Goal: Information Seeking & Learning: Learn about a topic

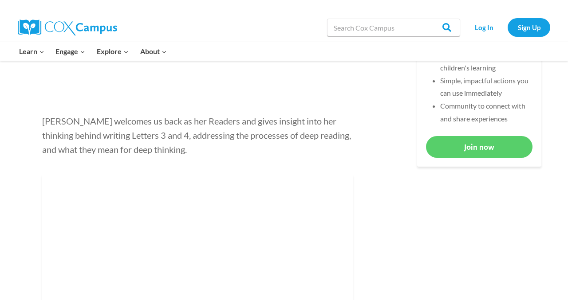
scroll to position [448, 0]
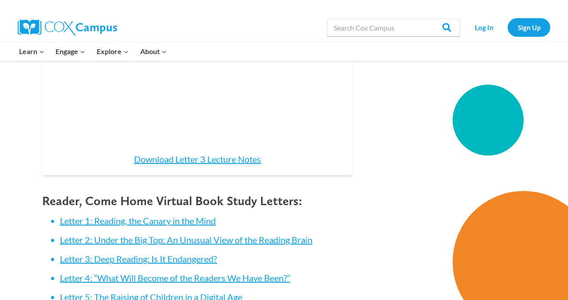
scroll to position [1182, 0]
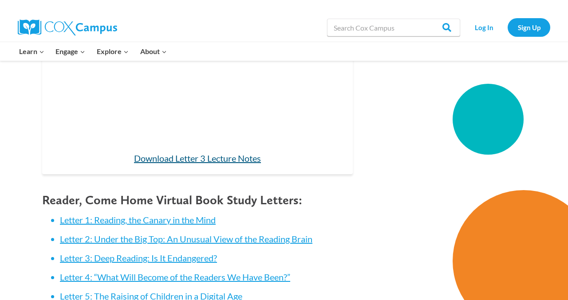
click at [203, 158] on link "Download Letter 3 Lecture Notes" at bounding box center [197, 158] width 127 height 11
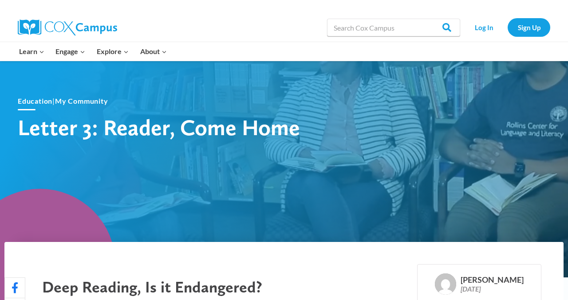
scroll to position [0, 0]
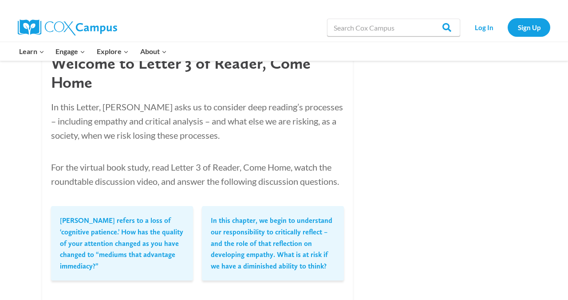
scroll to position [776, 0]
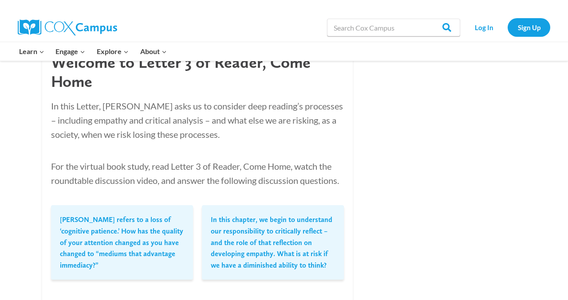
click at [280, 252] on p "In this chapter, we begin to understand our responsibility to critically reflec…" at bounding box center [273, 242] width 124 height 57
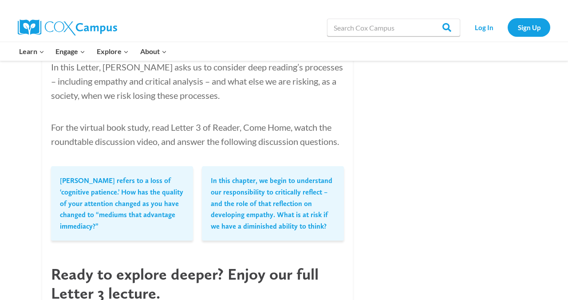
scroll to position [816, 0]
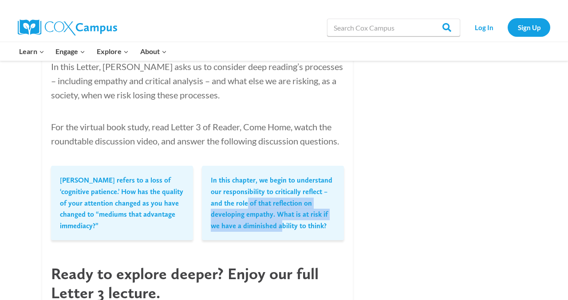
drag, startPoint x: 246, startPoint y: 200, endPoint x: 282, endPoint y: 219, distance: 40.5
click at [282, 225] on p "In this chapter, we begin to understand our responsibility to critically reflec…" at bounding box center [273, 203] width 124 height 57
click at [282, 217] on p "In this chapter, we begin to understand our responsibility to critically reflec…" at bounding box center [273, 203] width 124 height 57
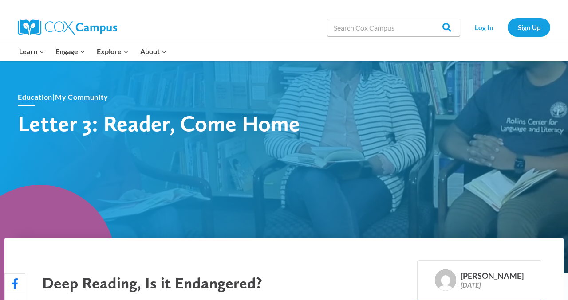
scroll to position [0, 0]
